Goal: Task Accomplishment & Management: Manage account settings

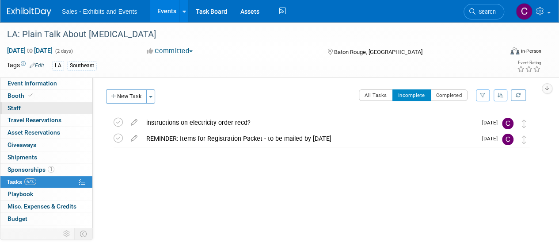
click at [11, 108] on span "Staff 0" at bounding box center [14, 107] width 13 height 7
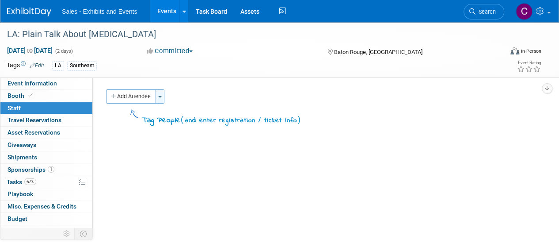
click at [162, 96] on span "button" at bounding box center [160, 97] width 4 height 2
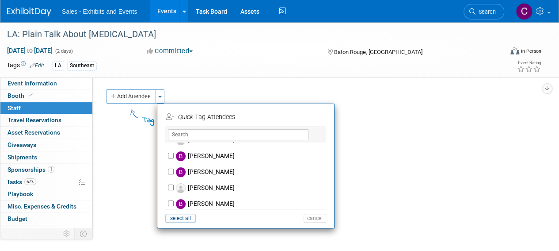
scroll to position [584, 0]
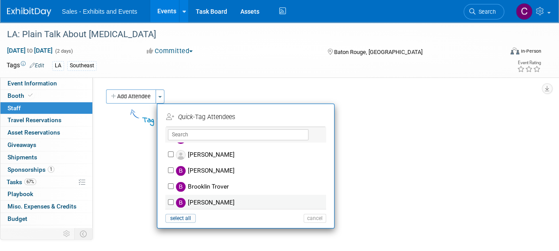
click at [168, 202] on div "[PERSON_NAME]" at bounding box center [245, 203] width 161 height 16
click at [166, 199] on div "[PERSON_NAME]" at bounding box center [245, 203] width 161 height 16
click at [171, 199] on input "[PERSON_NAME]" at bounding box center [171, 202] width 6 height 6
checkbox input "true"
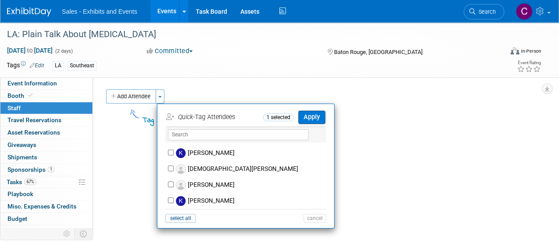
scroll to position [2598, 0]
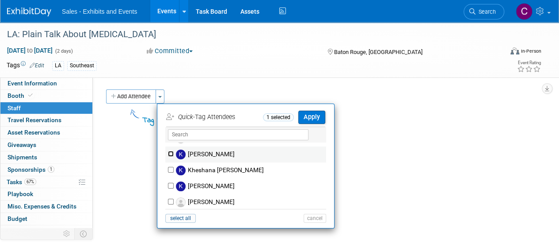
click at [170, 151] on input "[PERSON_NAME]" at bounding box center [171, 154] width 6 height 6
checkbox input "true"
click at [313, 114] on button "Apply" at bounding box center [311, 117] width 27 height 13
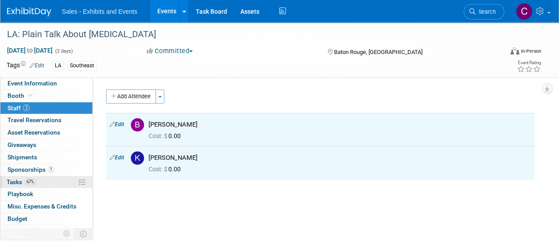
click at [19, 176] on link "67% Tasks 67%" at bounding box center [46, 182] width 92 height 12
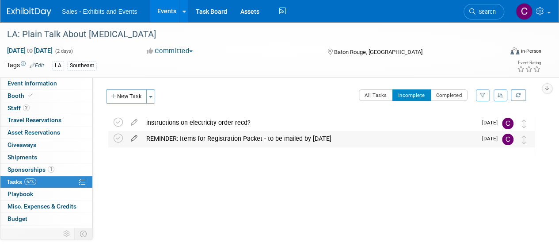
click at [137, 138] on icon at bounding box center [133, 136] width 15 height 11
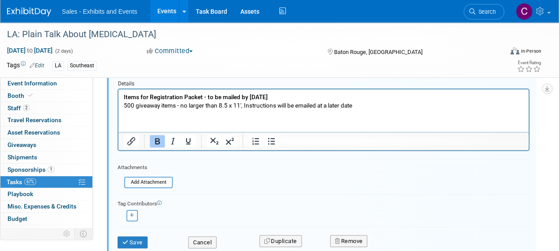
scroll to position [123, 0]
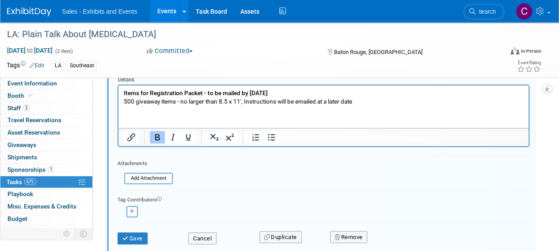
click at [134, 207] on button "button" at bounding box center [131, 211] width 11 height 11
select select
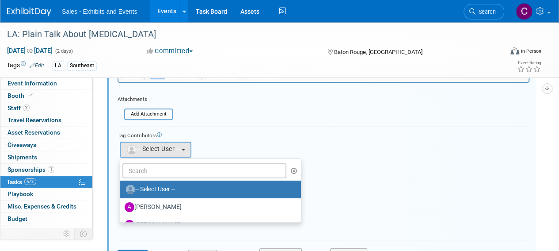
scroll to position [192, 0]
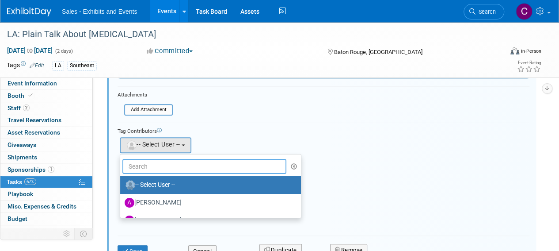
click at [169, 163] on input "text" at bounding box center [204, 166] width 164 height 15
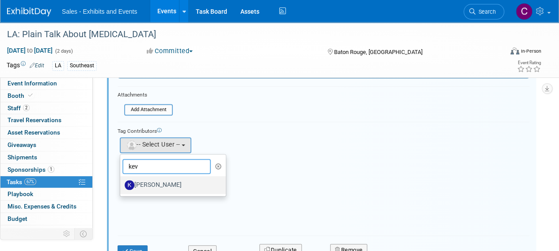
type input "kev"
click at [146, 187] on label "[PERSON_NAME]" at bounding box center [171, 185] width 92 height 14
click at [122, 187] on input "[PERSON_NAME]" at bounding box center [119, 184] width 6 height 6
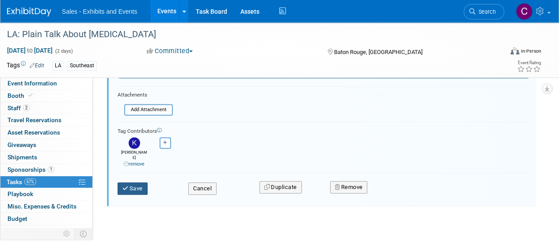
click at [135, 184] on button "Save" at bounding box center [133, 188] width 30 height 12
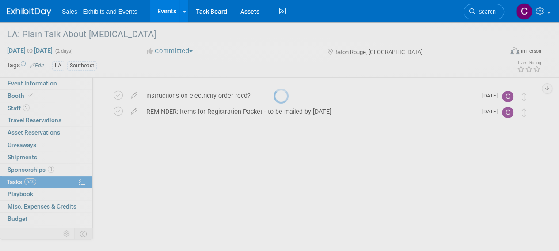
scroll to position [27, 0]
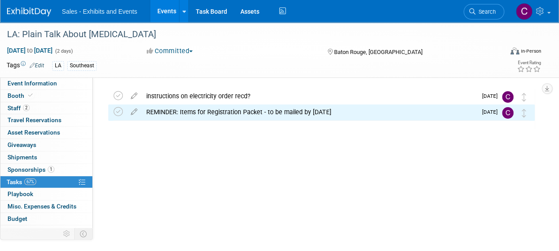
click at [162, 10] on link "Events" at bounding box center [166, 11] width 32 height 22
